Goal: Transaction & Acquisition: Download file/media

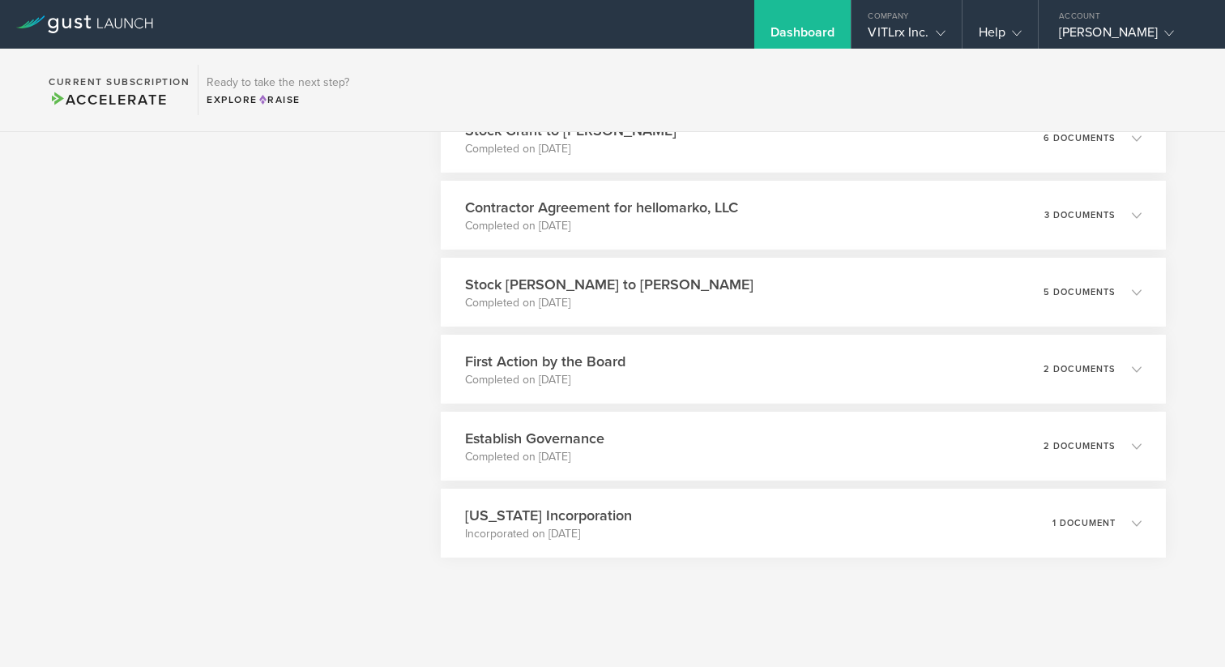
scroll to position [3500, 0]
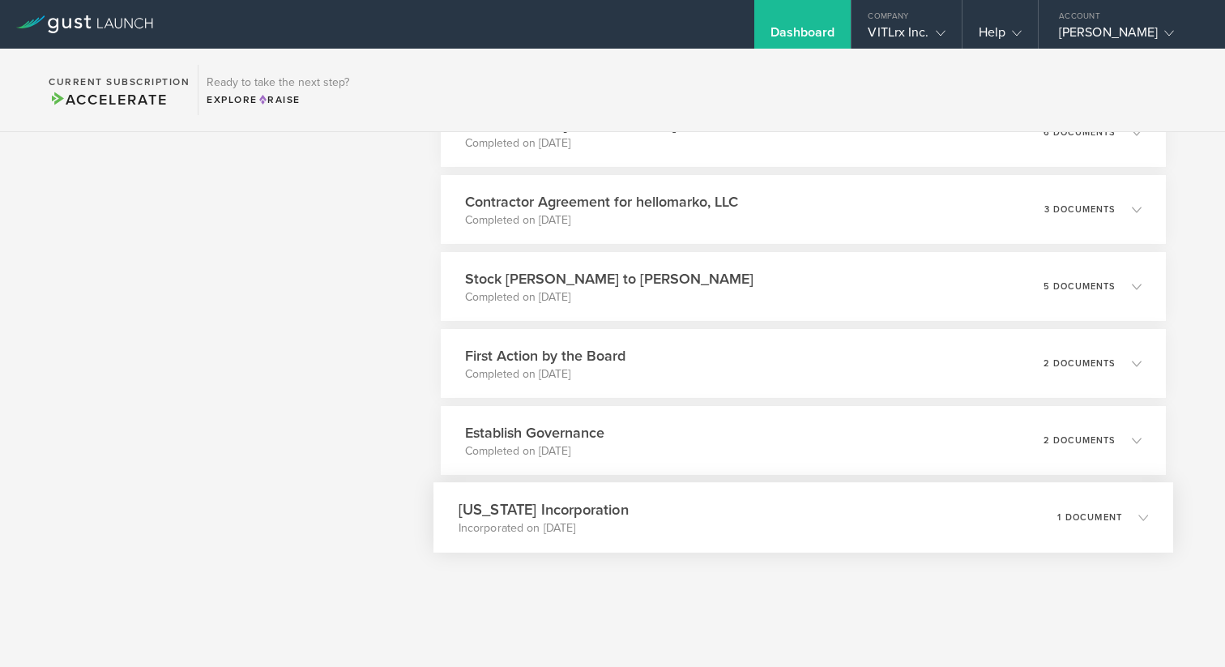
click at [1068, 522] on div "1 document" at bounding box center [1102, 518] width 91 height 28
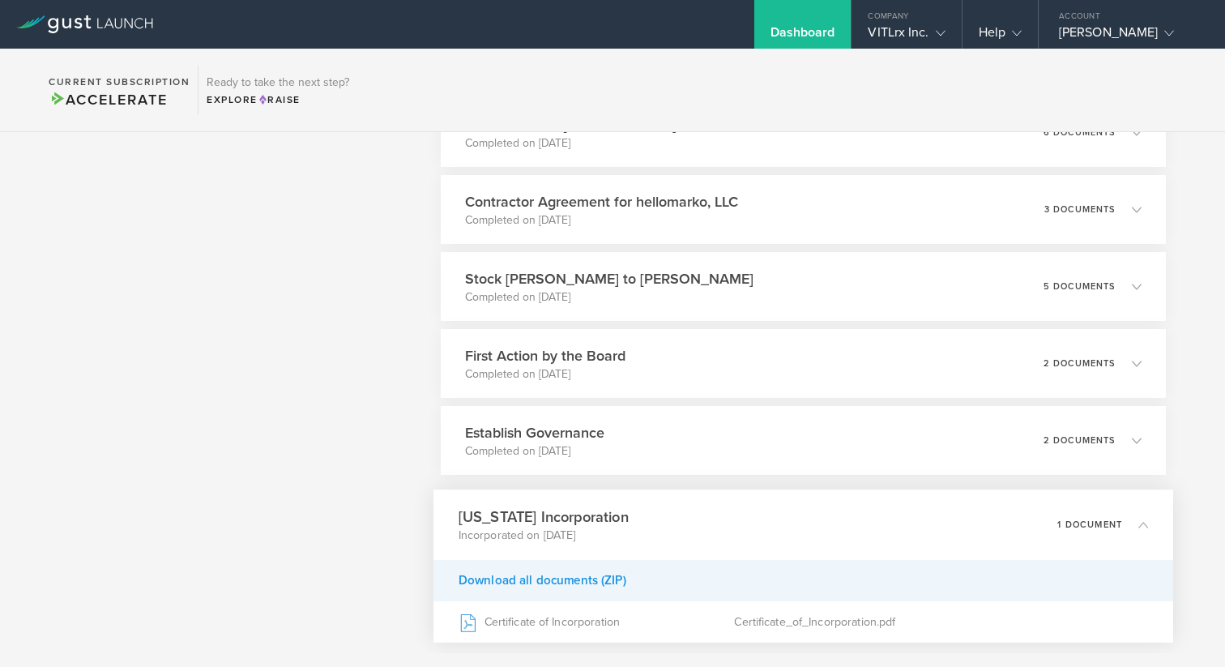
click at [524, 580] on div "Download all documents (ZIP)" at bounding box center [803, 580] width 740 height 41
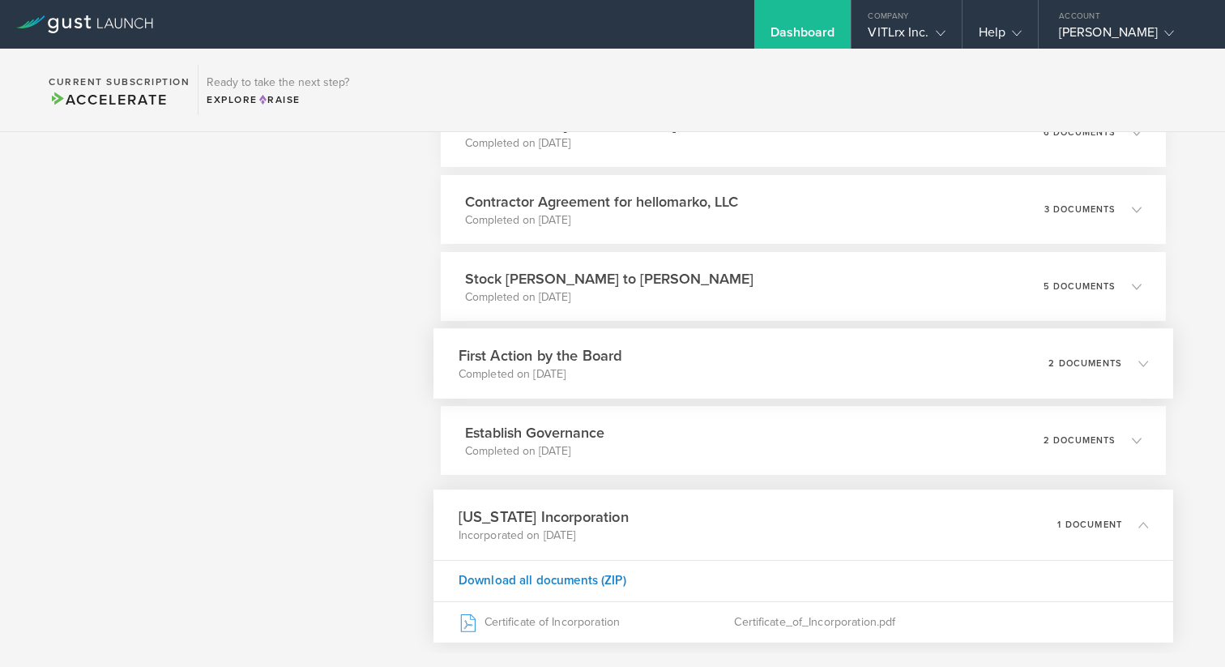
scroll to position [3464, 0]
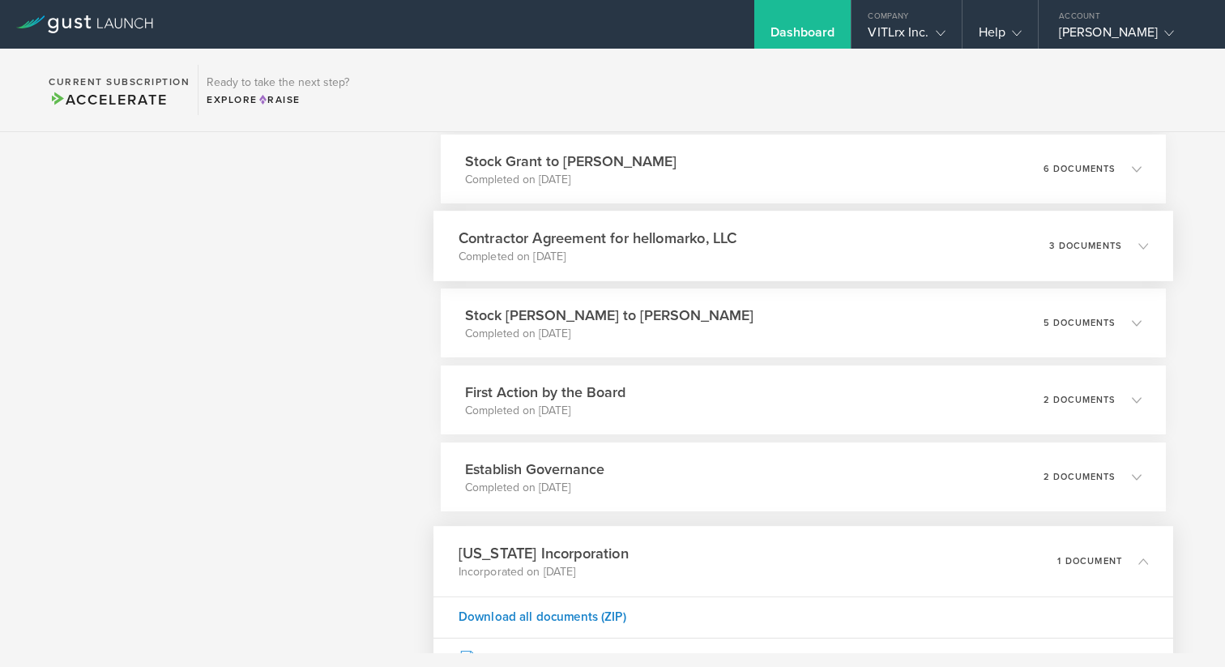
click at [665, 244] on h3 "Contractor Agreement for hellomarko, LLC" at bounding box center [597, 238] width 279 height 22
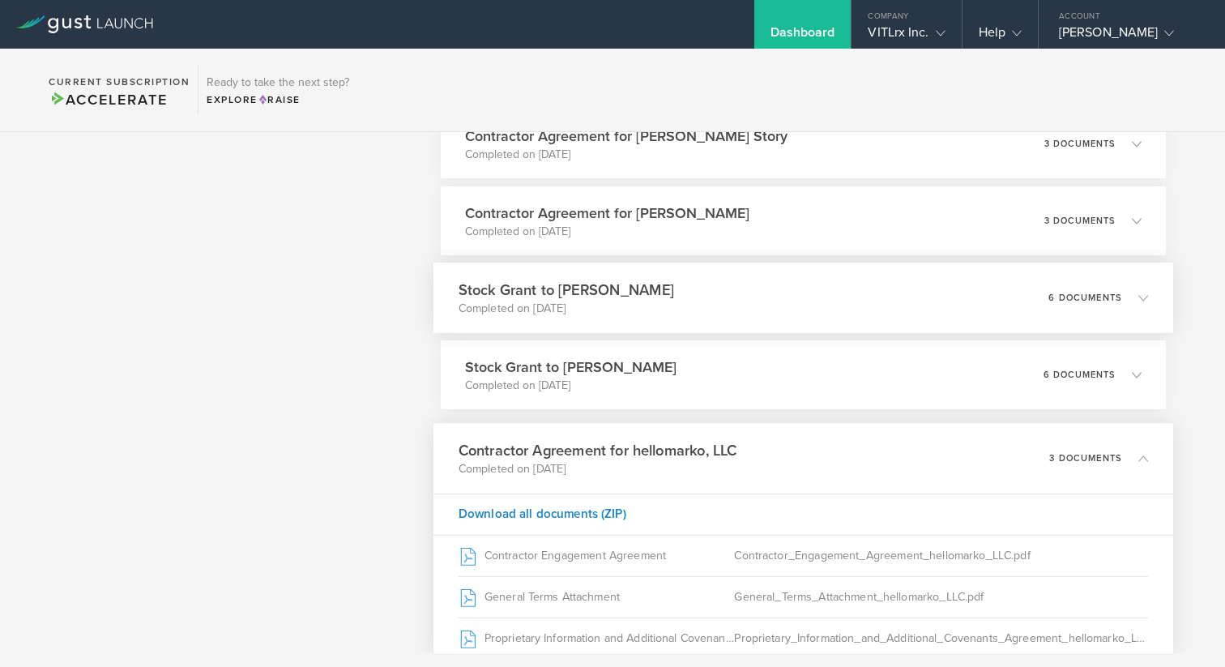
scroll to position [3229, 0]
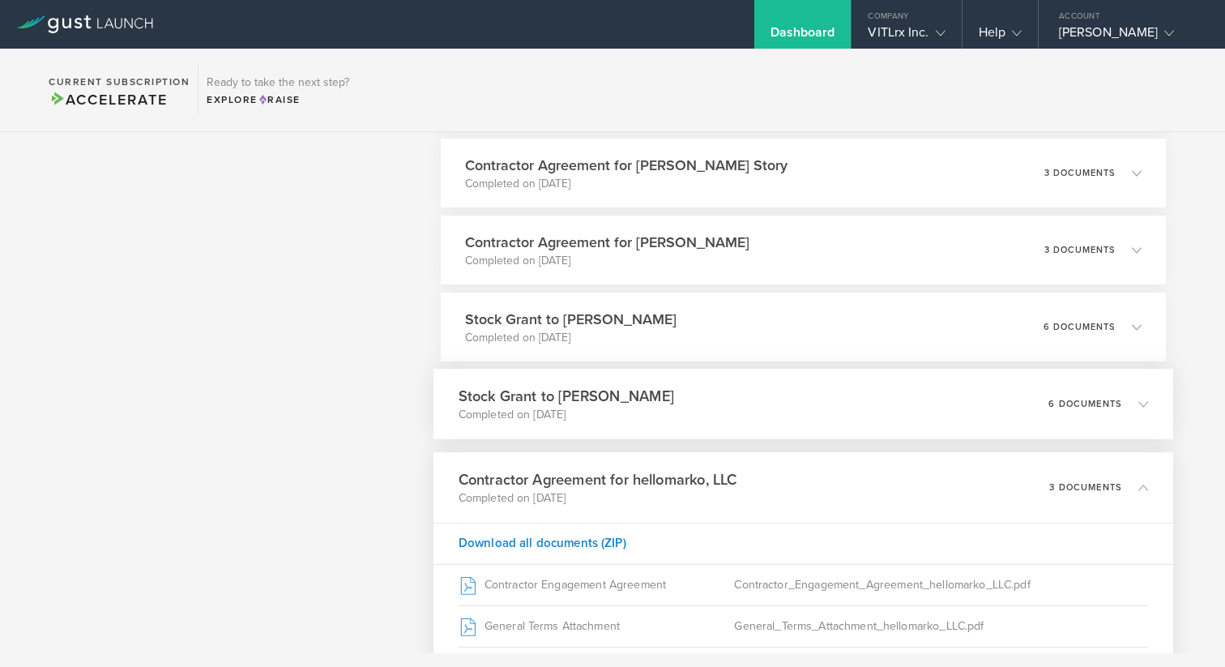
click at [619, 407] on p "Completed on [DATE]" at bounding box center [565, 415] width 215 height 16
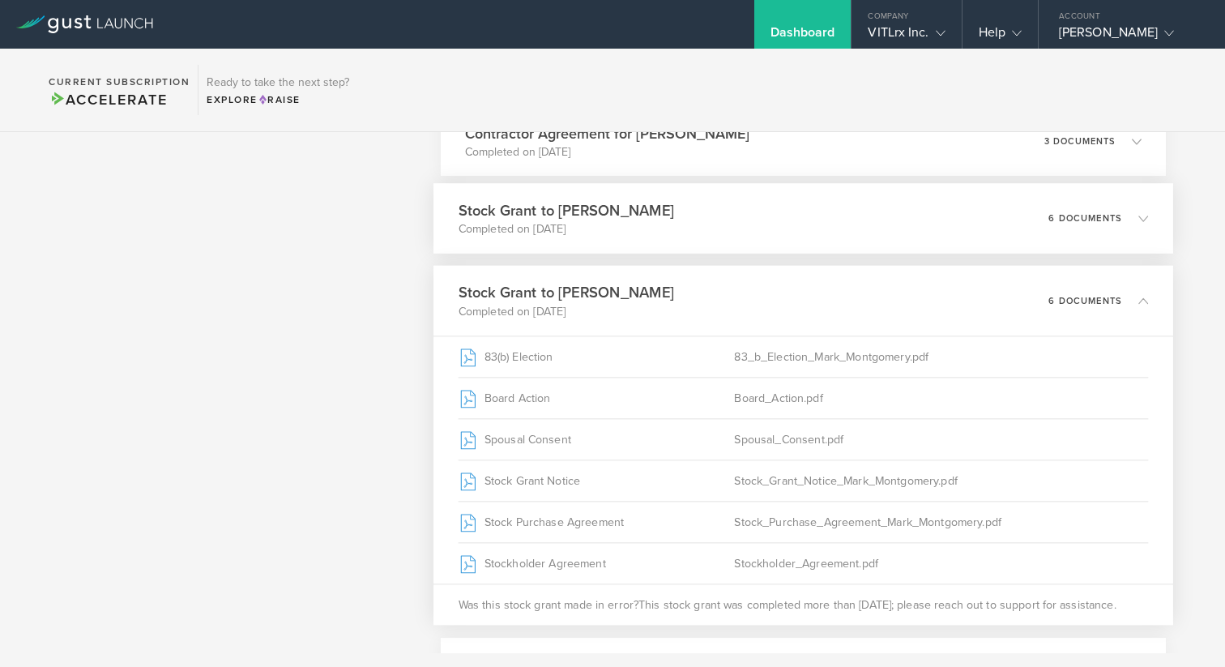
scroll to position [3345, 0]
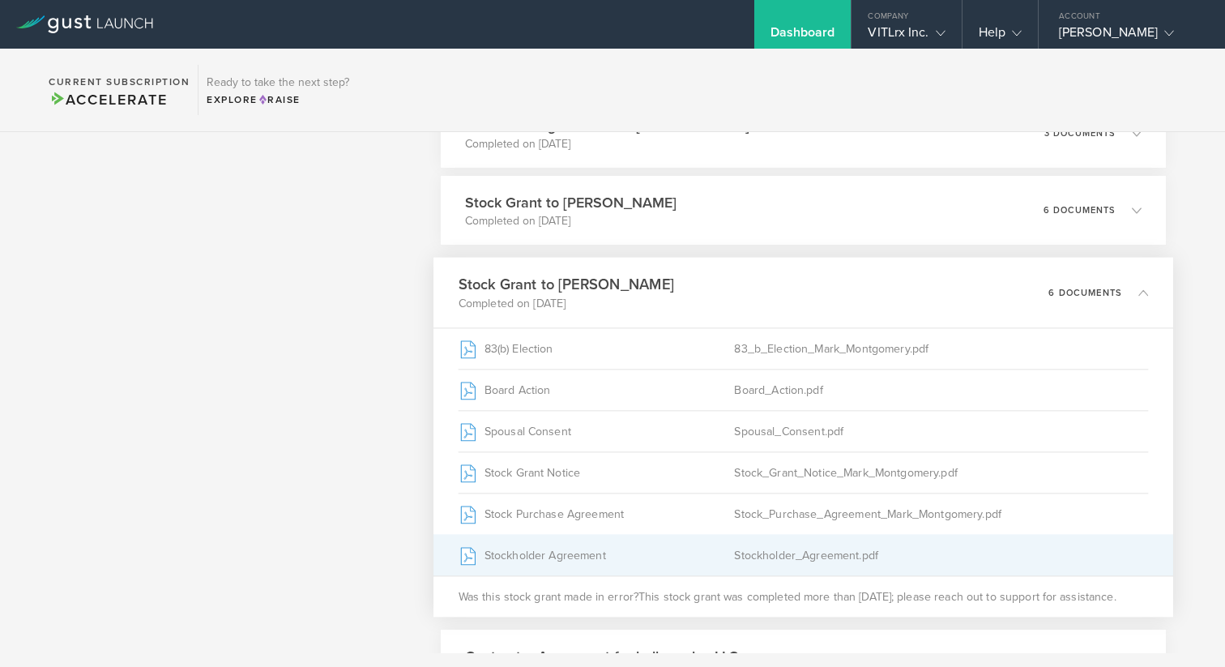
click at [825, 548] on div "Stockholder_Agreement.pdf" at bounding box center [941, 555] width 414 height 41
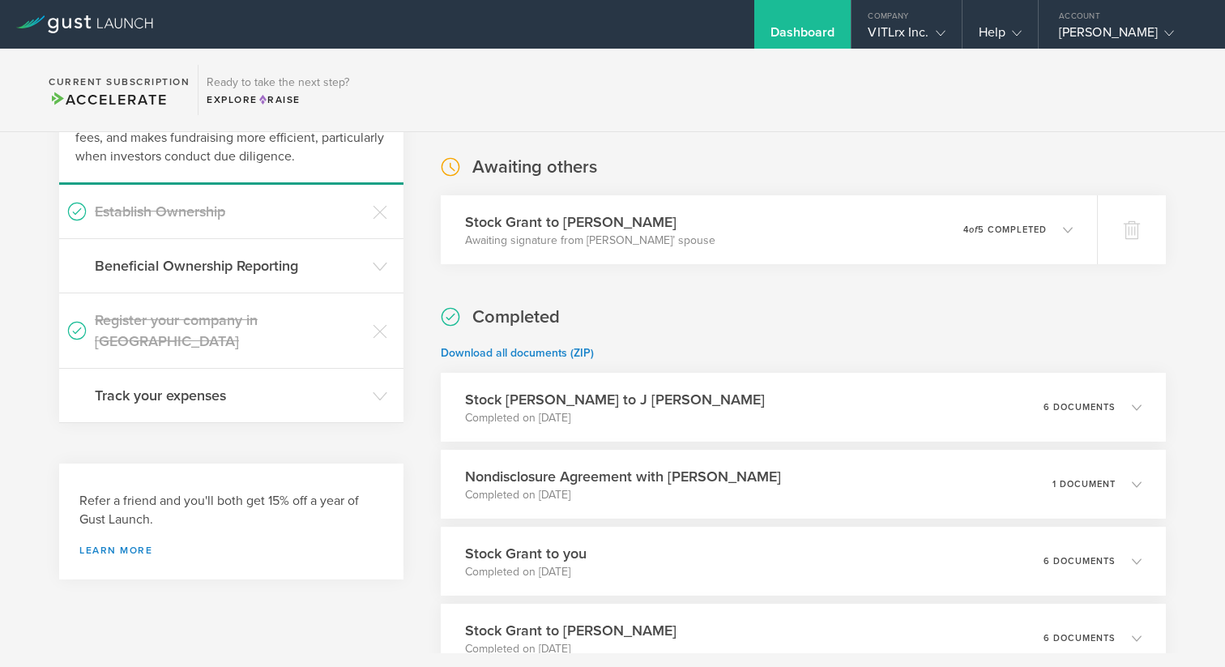
scroll to position [0, 0]
